Goal: Information Seeking & Learning: Learn about a topic

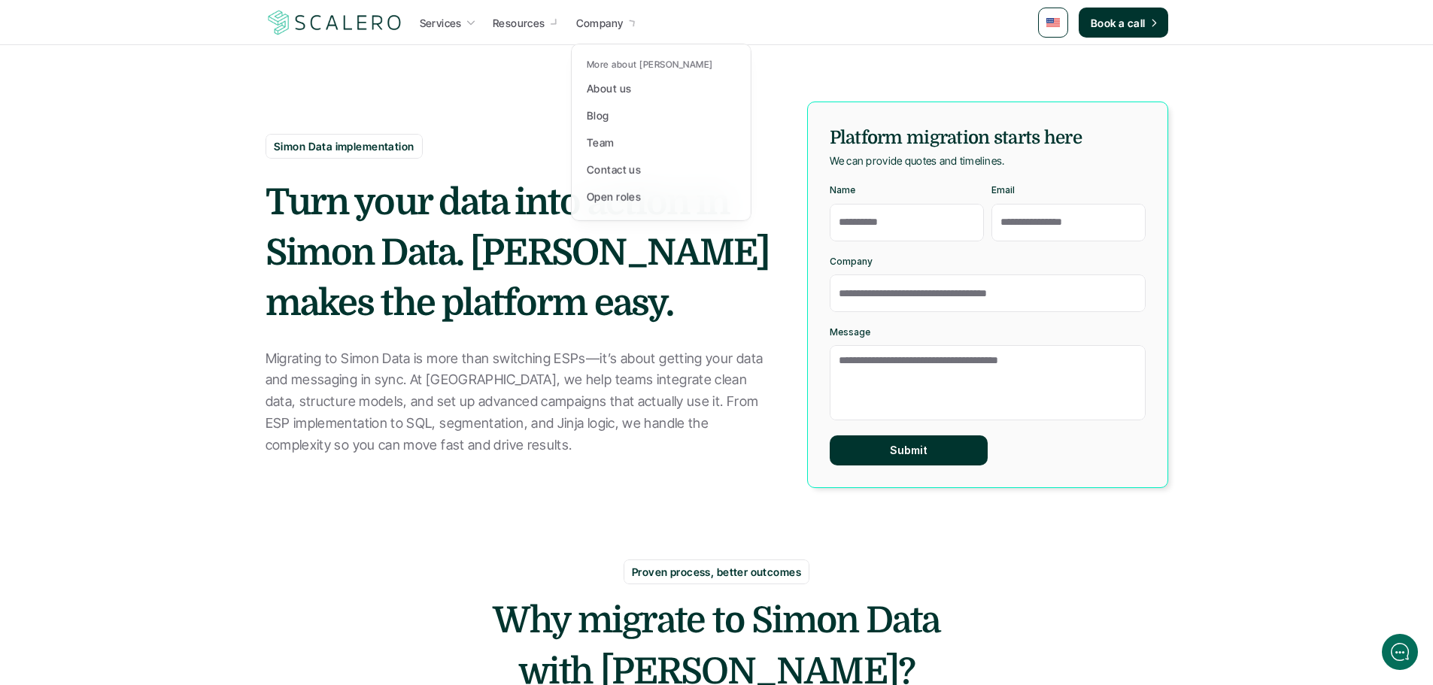
click at [613, 29] on p "Company" at bounding box center [599, 23] width 47 height 16
click at [639, 88] on div "About us" at bounding box center [613, 88] width 53 height 18
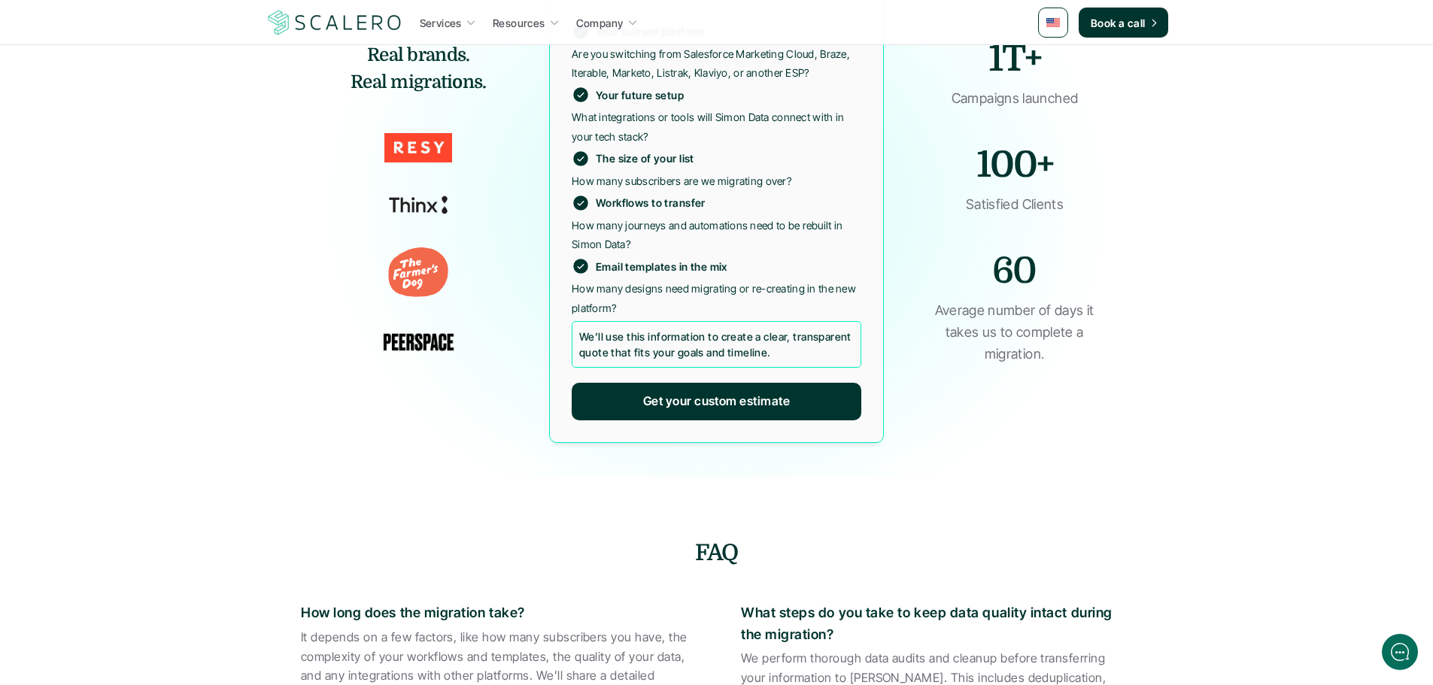
scroll to position [2783, 0]
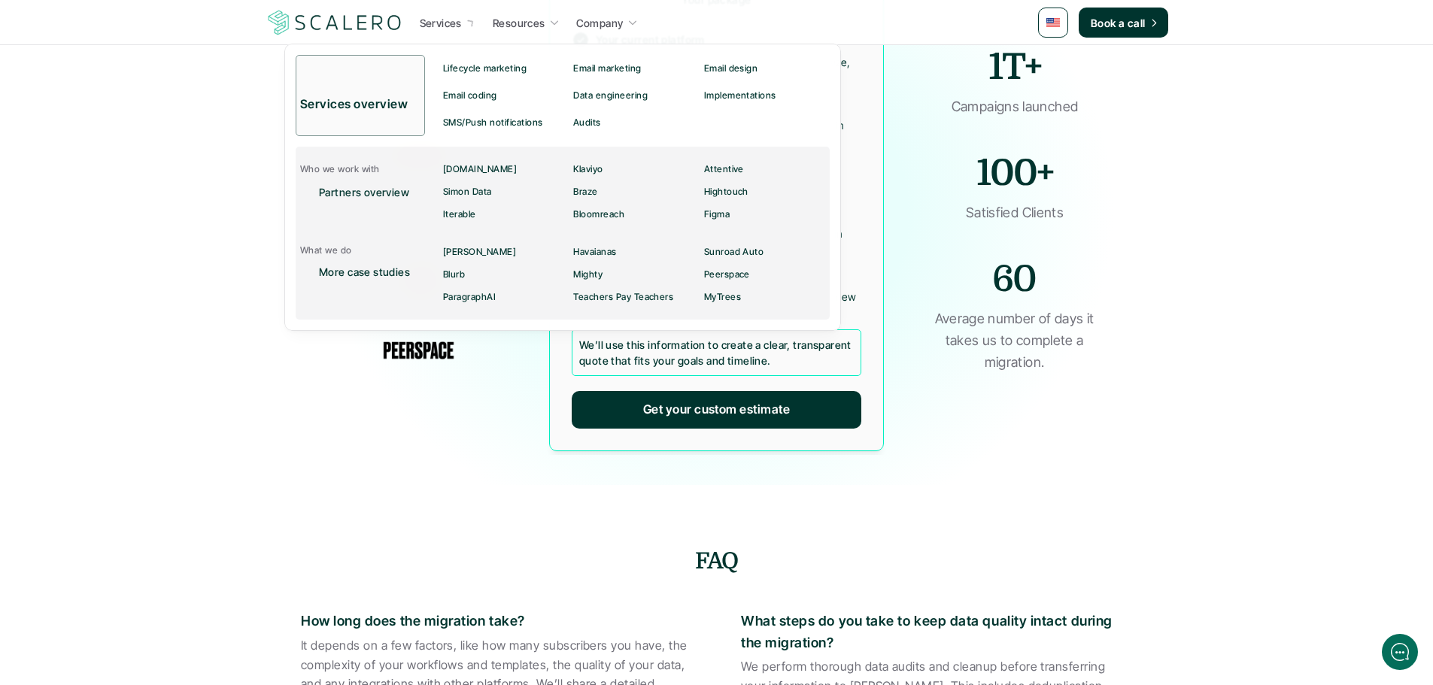
click at [439, 20] on p "Services" at bounding box center [441, 23] width 42 height 16
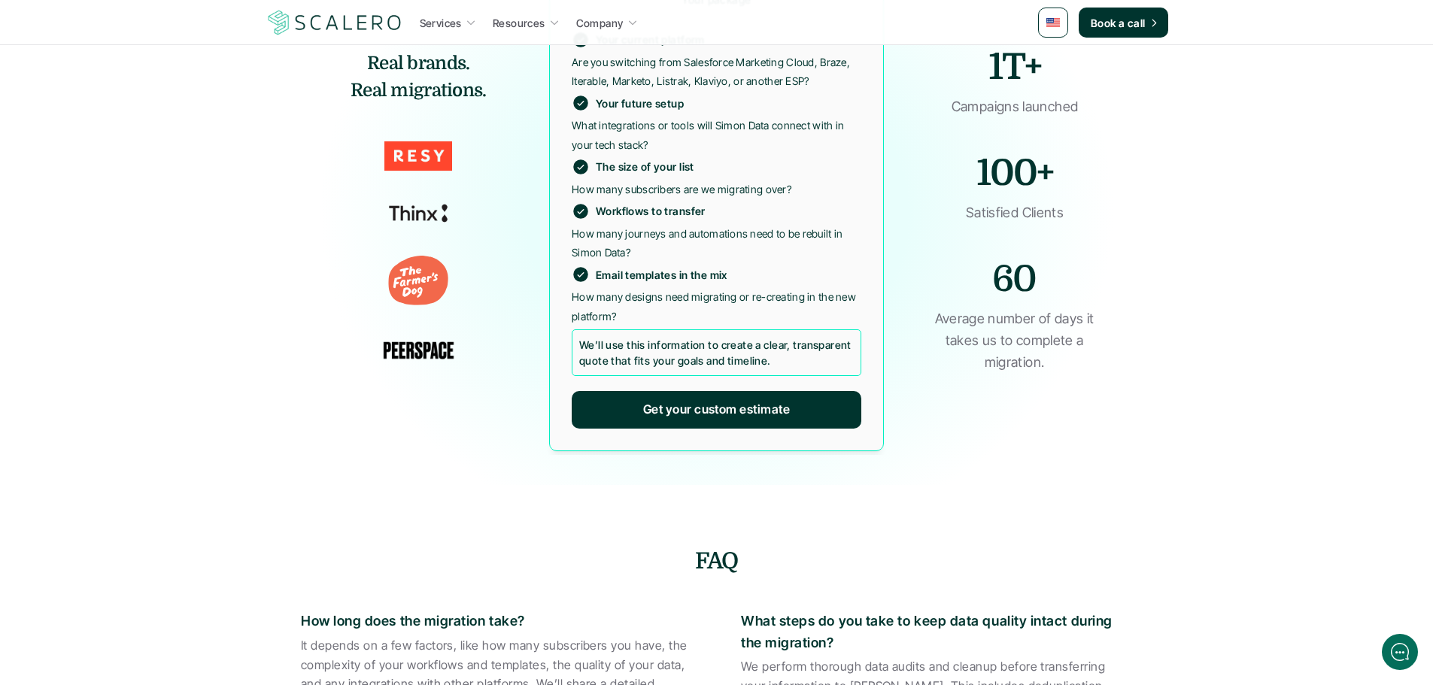
click at [418, 352] on img at bounding box center [418, 350] width 83 height 30
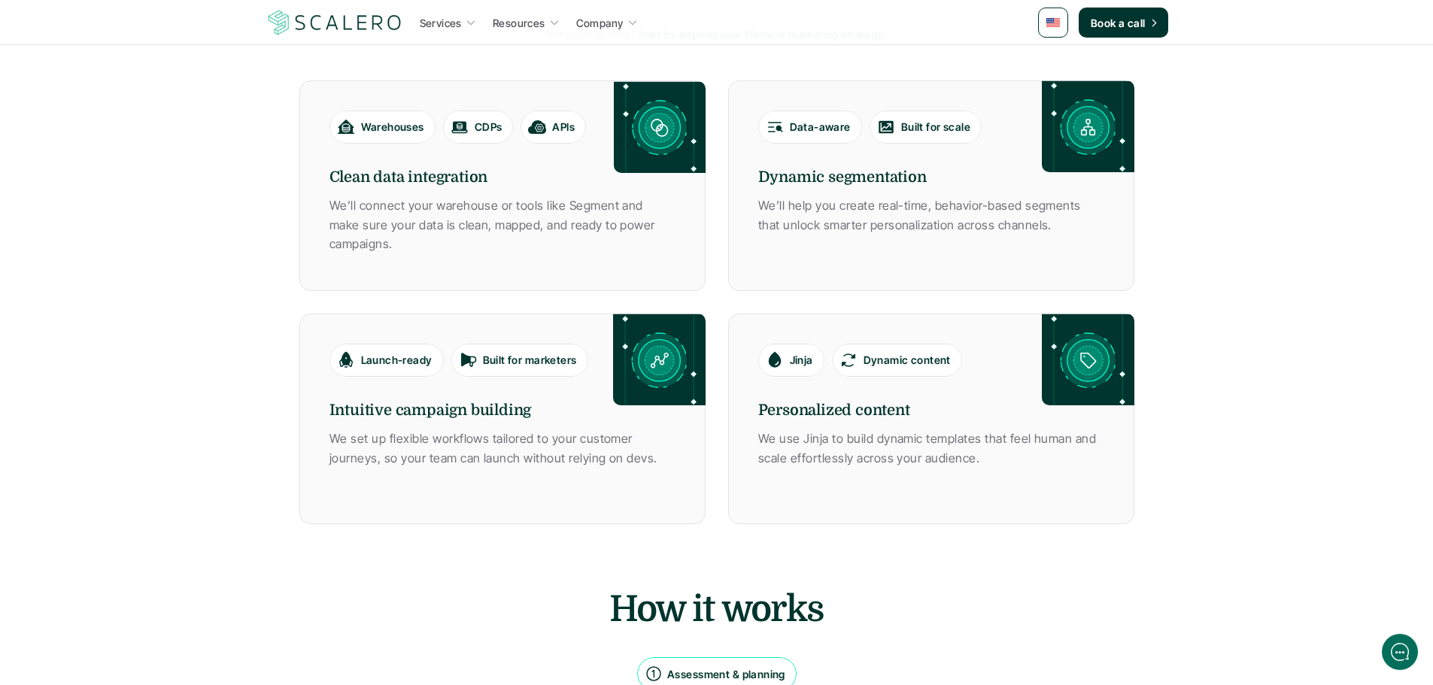
scroll to position [752, 0]
